Goal: Transaction & Acquisition: Purchase product/service

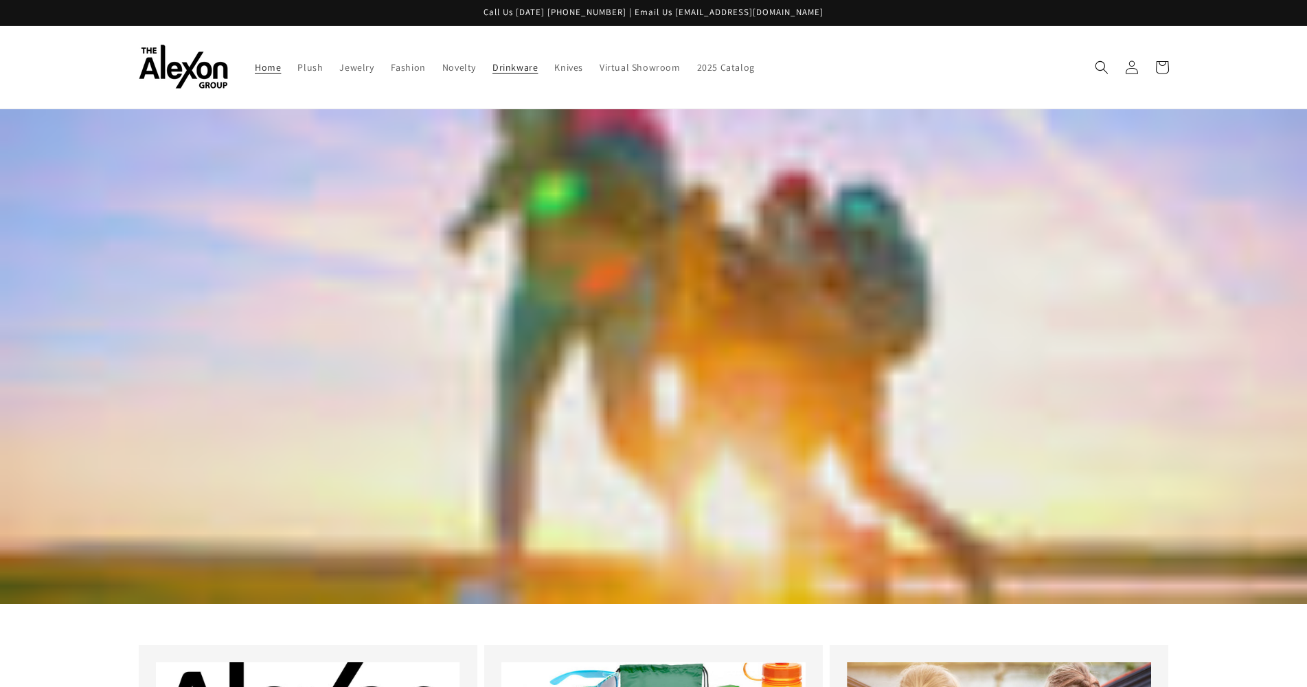
click at [500, 70] on span "Drinkware" at bounding box center [514, 67] width 45 height 12
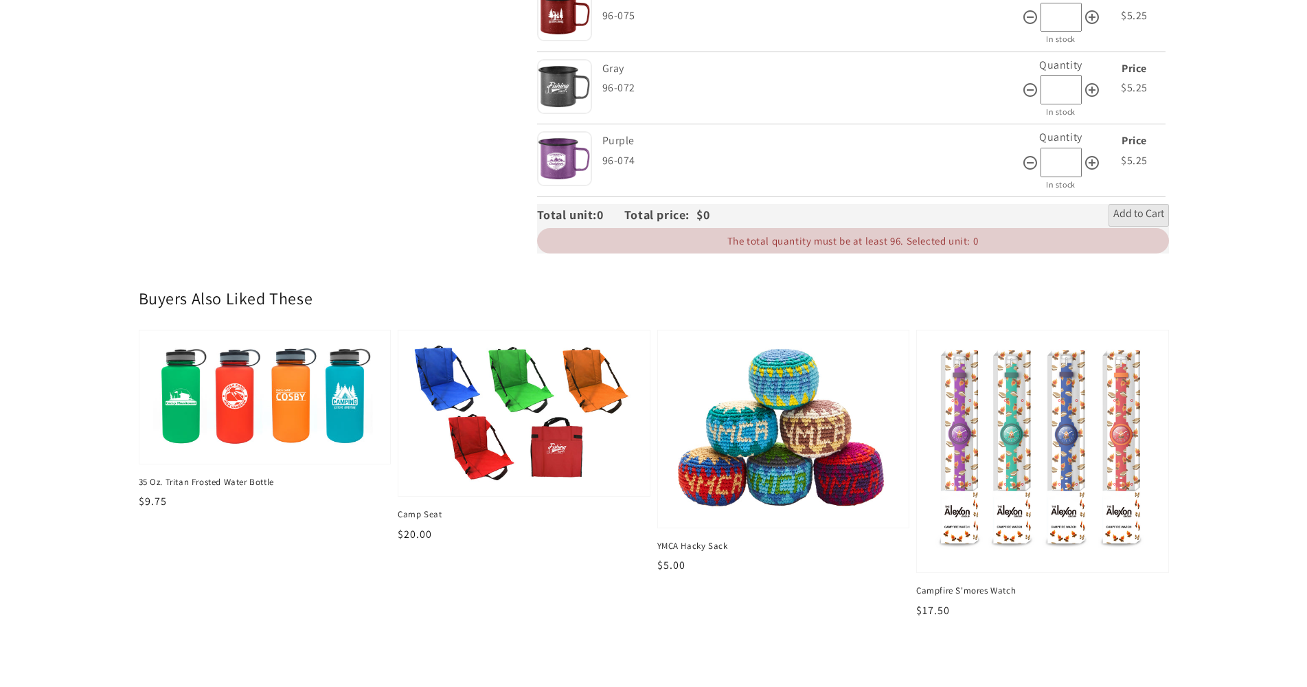
scroll to position [824, 0]
